Goal: Information Seeking & Learning: Learn about a topic

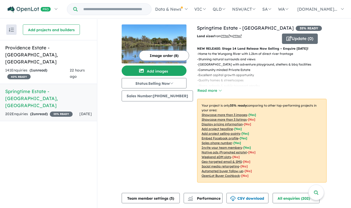
scroll to position [185, 0]
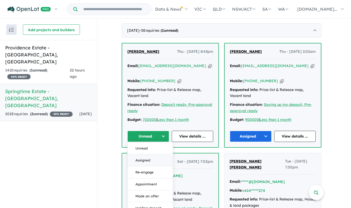
click at [148, 154] on button "Assigned" at bounding box center [150, 160] width 45 height 12
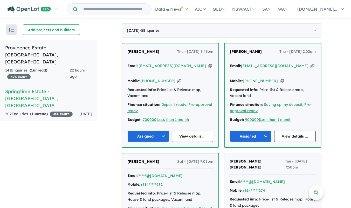
click at [43, 67] on div "141 Enquir ies ( 1 unread) 40 % READY" at bounding box center [37, 73] width 65 height 12
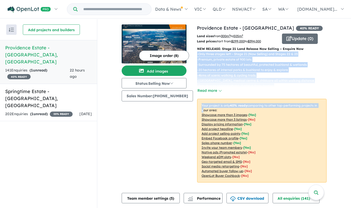
drag, startPoint x: 347, startPoint y: 62, endPoint x: 351, endPoint y: 91, distance: 29.3
click at [351, 91] on div "View 2 projects in your account Providence Estate - Wellard 40 % READY Land siz…" at bounding box center [224, 113] width 254 height 189
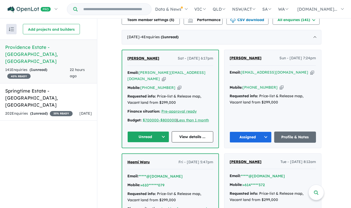
scroll to position [175, 0]
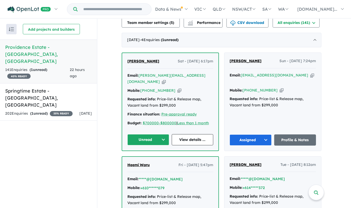
click at [166, 79] on icon "button" at bounding box center [164, 81] width 4 height 5
copy div "NEW RELEASE: Stage 21 Land Release Now Selling – Enquire Now - Only three stage…"
click at [191, 134] on link "View details ..." at bounding box center [193, 139] width 42 height 11
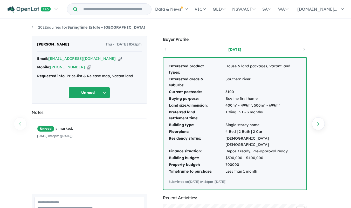
scroll to position [33, 0]
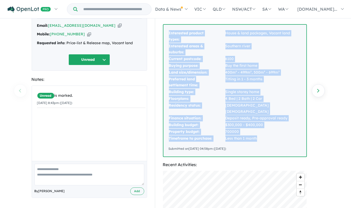
drag, startPoint x: 261, startPoint y: 129, endPoint x: 165, endPoint y: 42, distance: 129.4
click at [165, 42] on div "Interested product types: House & land packages, Vacant land Interested areas &…" at bounding box center [235, 91] width 143 height 132
copy tbody "Interested product types: House & land packages, Vacant land Interested areas &…"
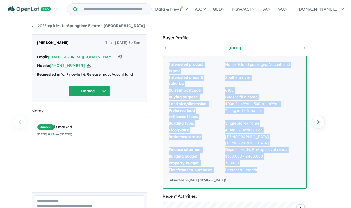
scroll to position [0, 0]
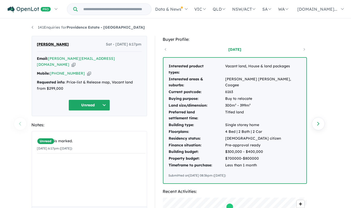
drag, startPoint x: 264, startPoint y: 169, endPoint x: 189, endPoint y: 94, distance: 106.1
click at [189, 94] on div "Interested product types: Vacant land, House & land packages Interested areas &…" at bounding box center [235, 120] width 143 height 125
click at [234, 129] on td "4 Bed | 2 Bath | 2 Car" at bounding box center [263, 131] width 76 height 7
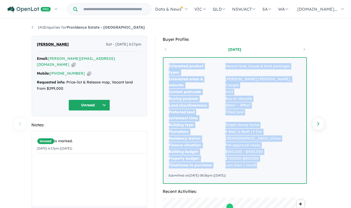
drag, startPoint x: 259, startPoint y: 167, endPoint x: 163, endPoint y: 63, distance: 141.2
click at [164, 63] on div "Interested product types: Vacant land, House & land packages Interested areas &…" at bounding box center [235, 120] width 143 height 125
copy tbody "Interested product types: Vacant land, House & land packages Interested areas &…"
